Goal: Information Seeking & Learning: Learn about a topic

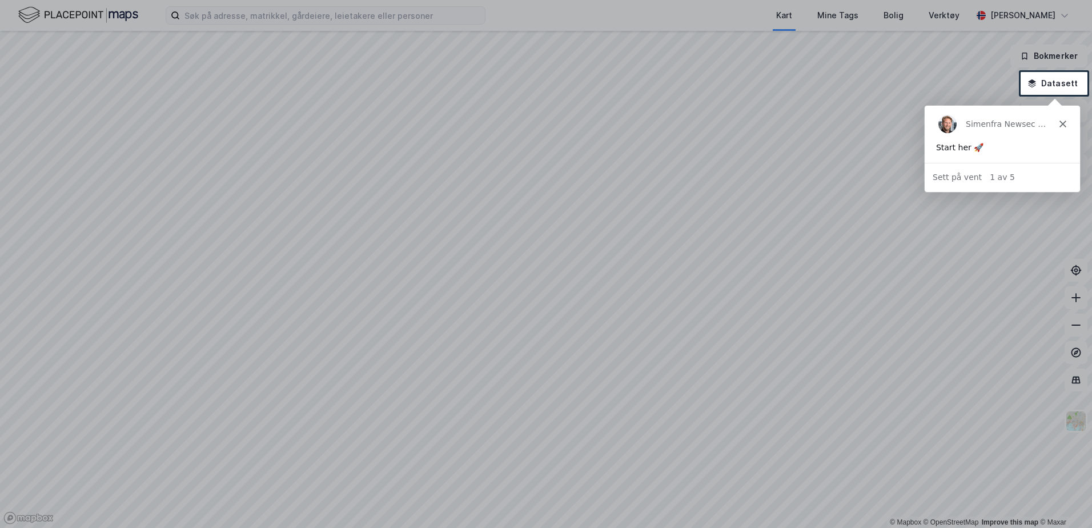
click at [364, 123] on icon "Lukk" at bounding box center [1062, 123] width 7 height 7
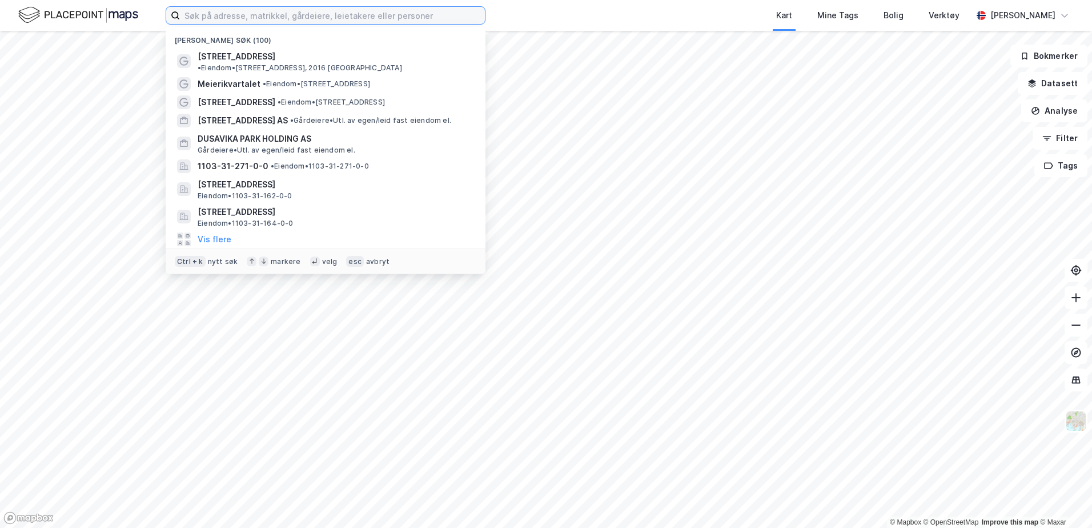
click at [364, 16] on input at bounding box center [332, 15] width 305 height 17
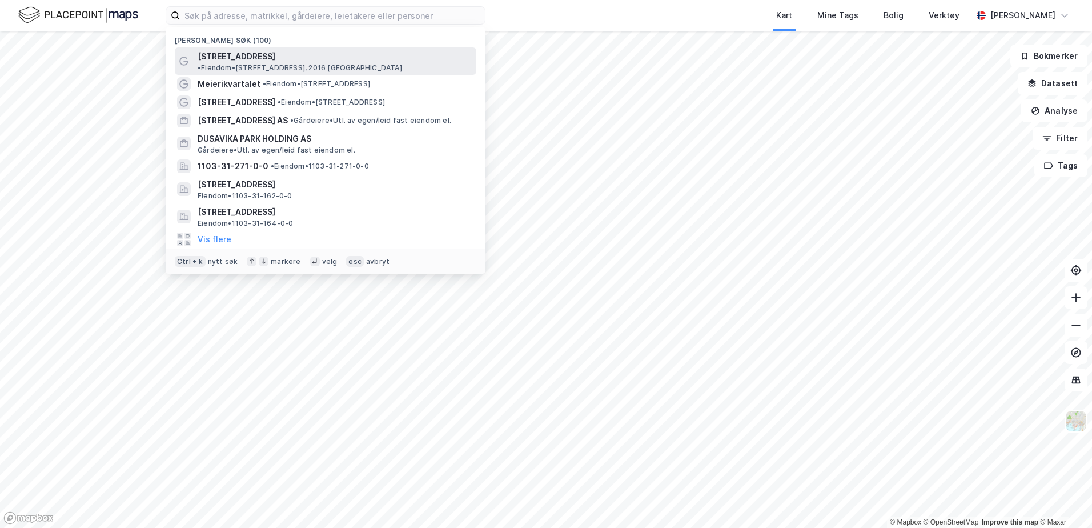
click at [201, 63] on span "•" at bounding box center [199, 67] width 3 height 9
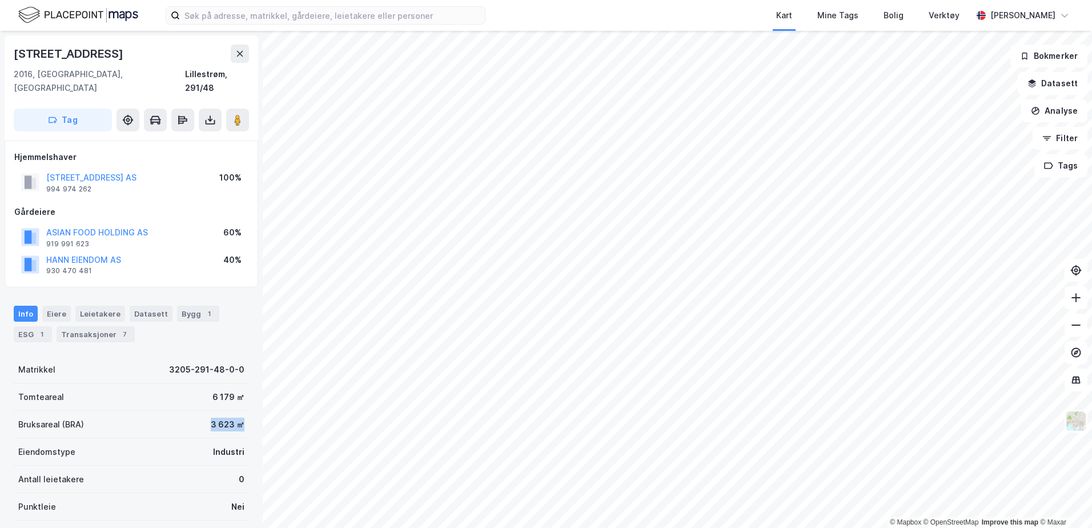
drag, startPoint x: 202, startPoint y: 414, endPoint x: 235, endPoint y: 416, distance: 33.2
click at [235, 416] on div "Bruksareal (BRA) 3 623 ㎡" at bounding box center [131, 424] width 235 height 27
click at [49, 306] on div "Eiere" at bounding box center [56, 314] width 29 height 16
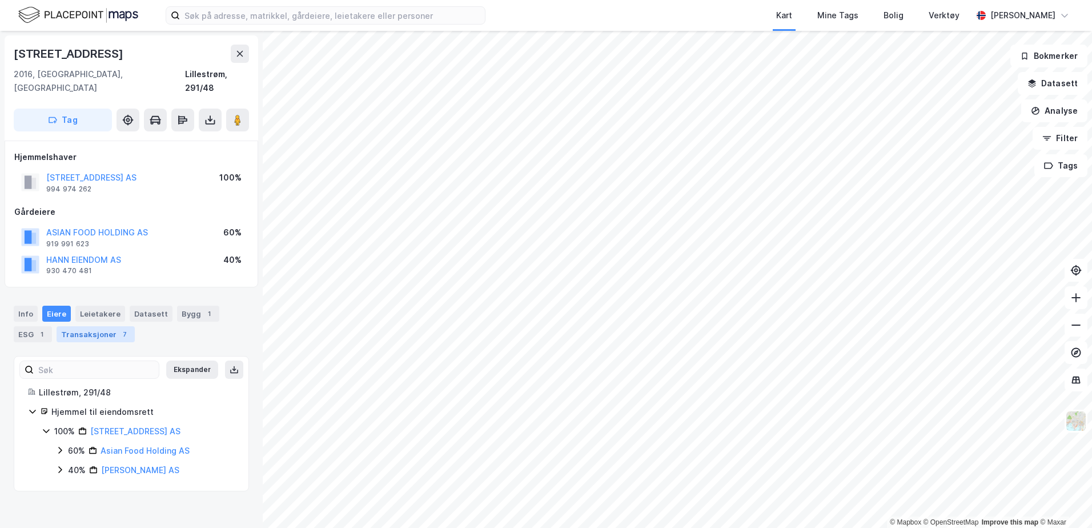
click at [77, 326] on div "Transaksjoner 7" at bounding box center [96, 334] width 78 height 16
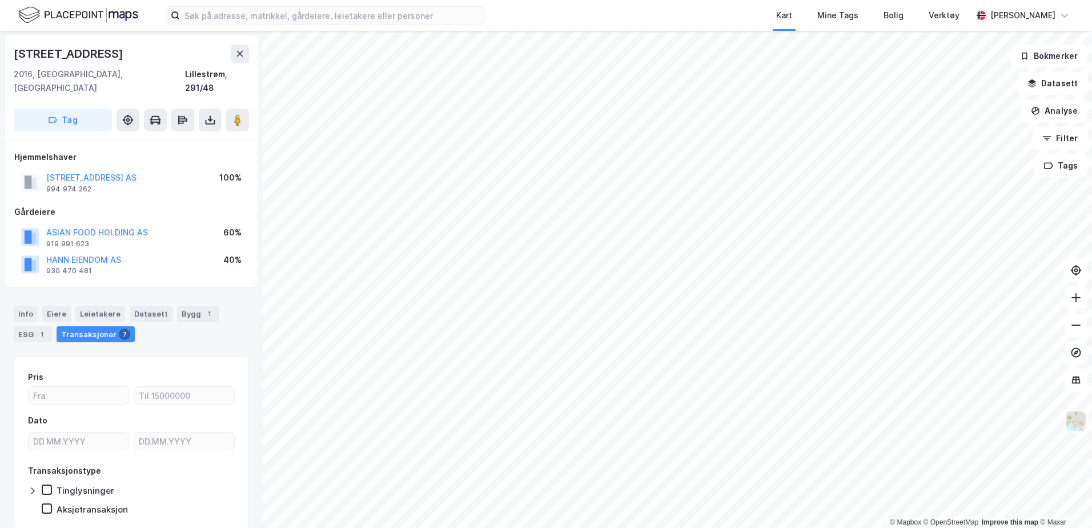
click at [220, 309] on div "Info [PERSON_NAME] Datasett Bygg 1 ESG 1 Transaksjoner 7" at bounding box center [131, 324] width 235 height 37
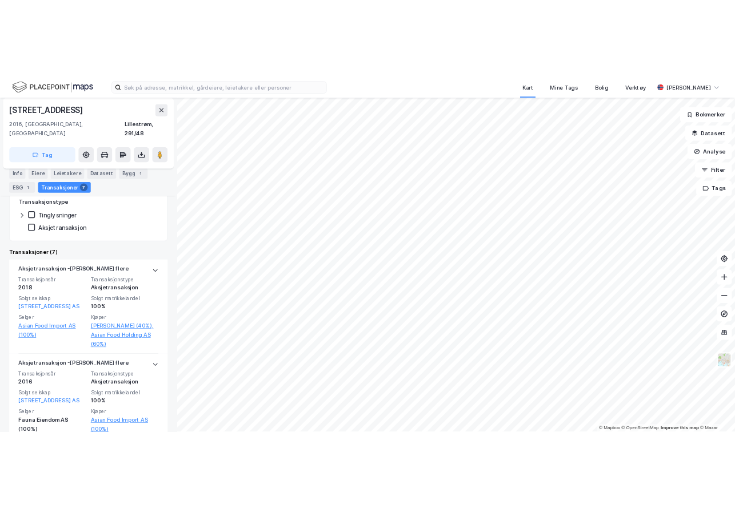
scroll to position [286, 0]
